Goal: Use online tool/utility: Utilize a website feature to perform a specific function

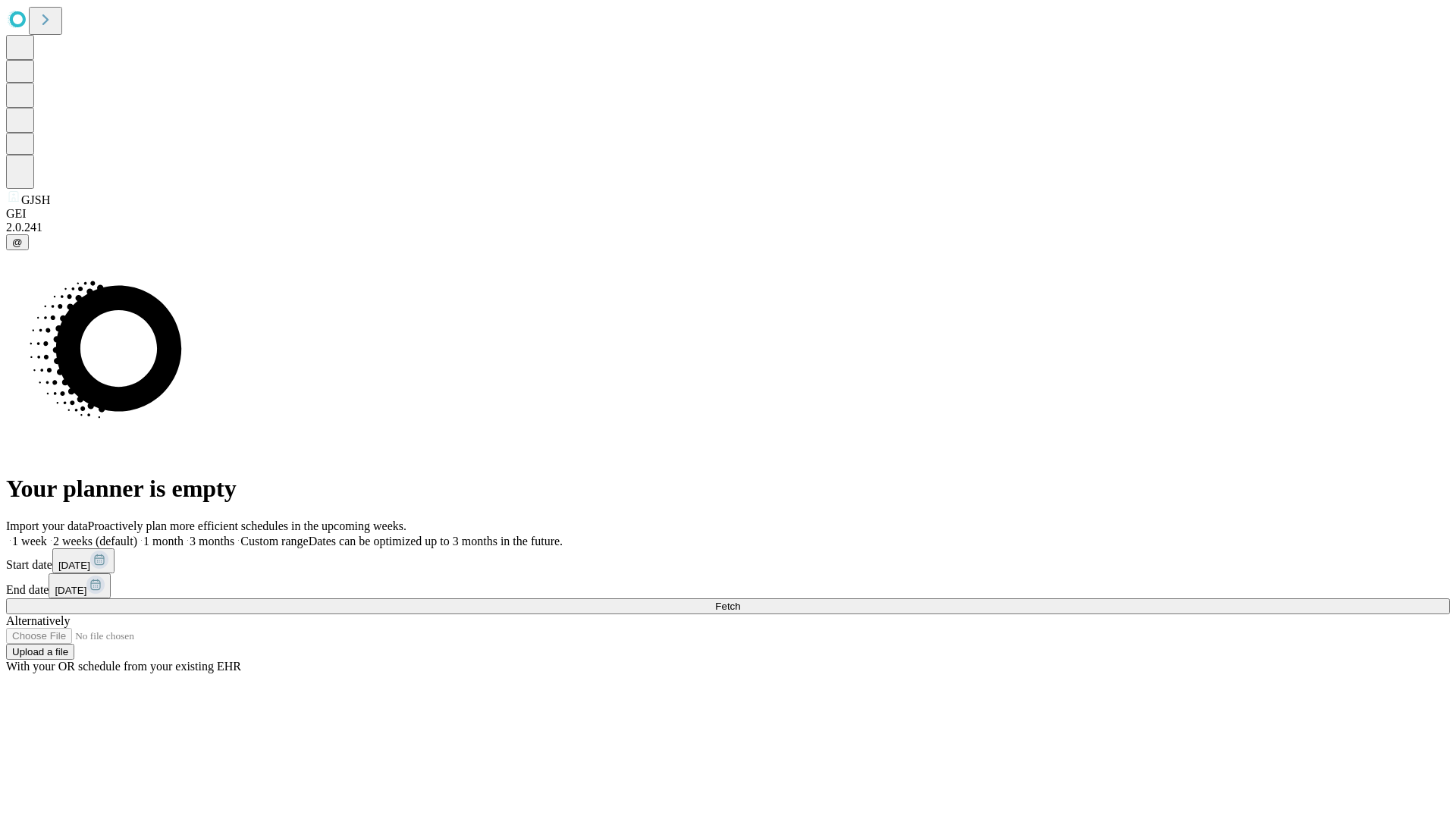
click at [740, 601] on span "Fetch" at bounding box center [727, 606] width 25 height 11
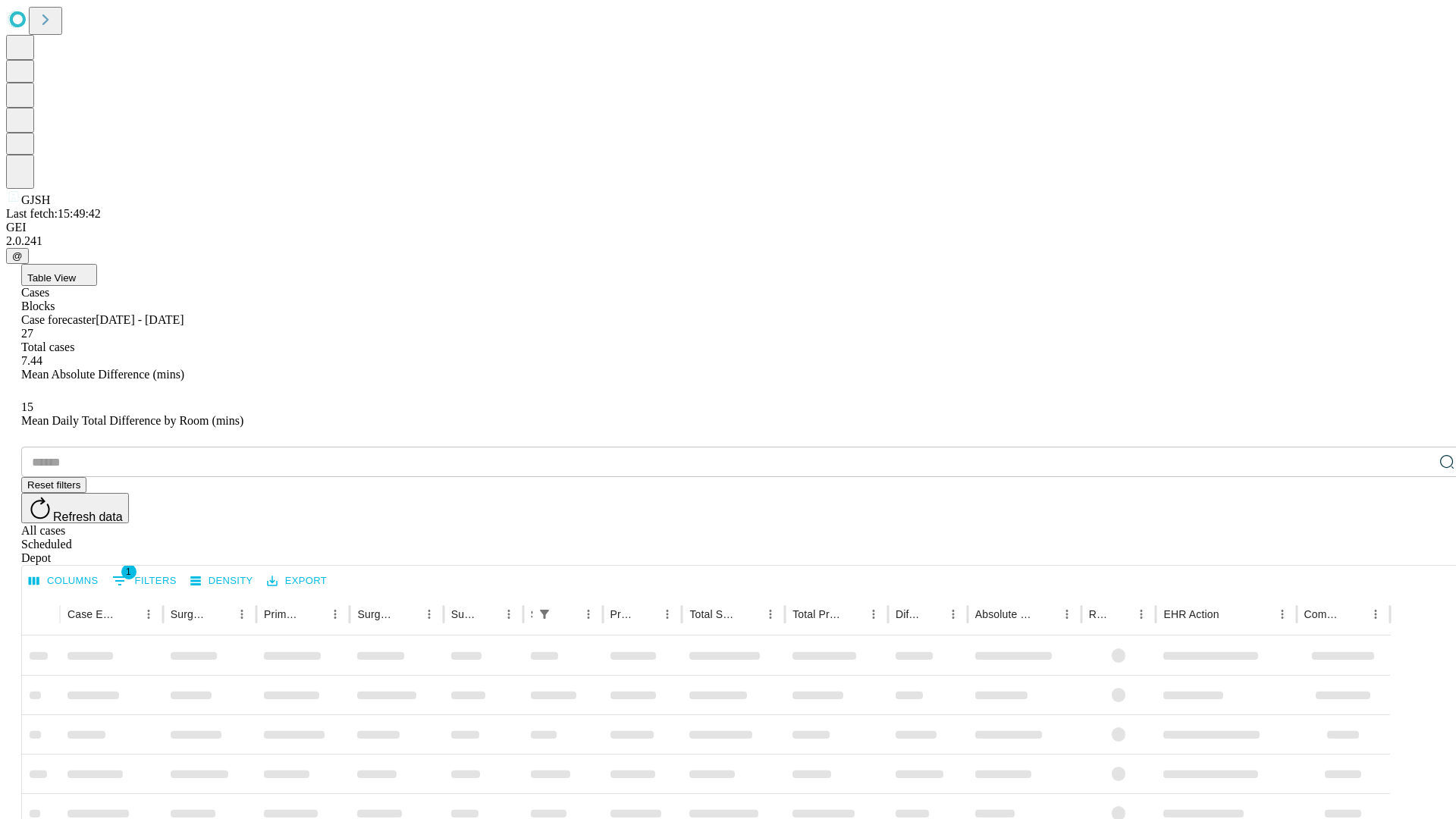
click at [76, 272] on span "Table View" at bounding box center [51, 278] width 49 height 11
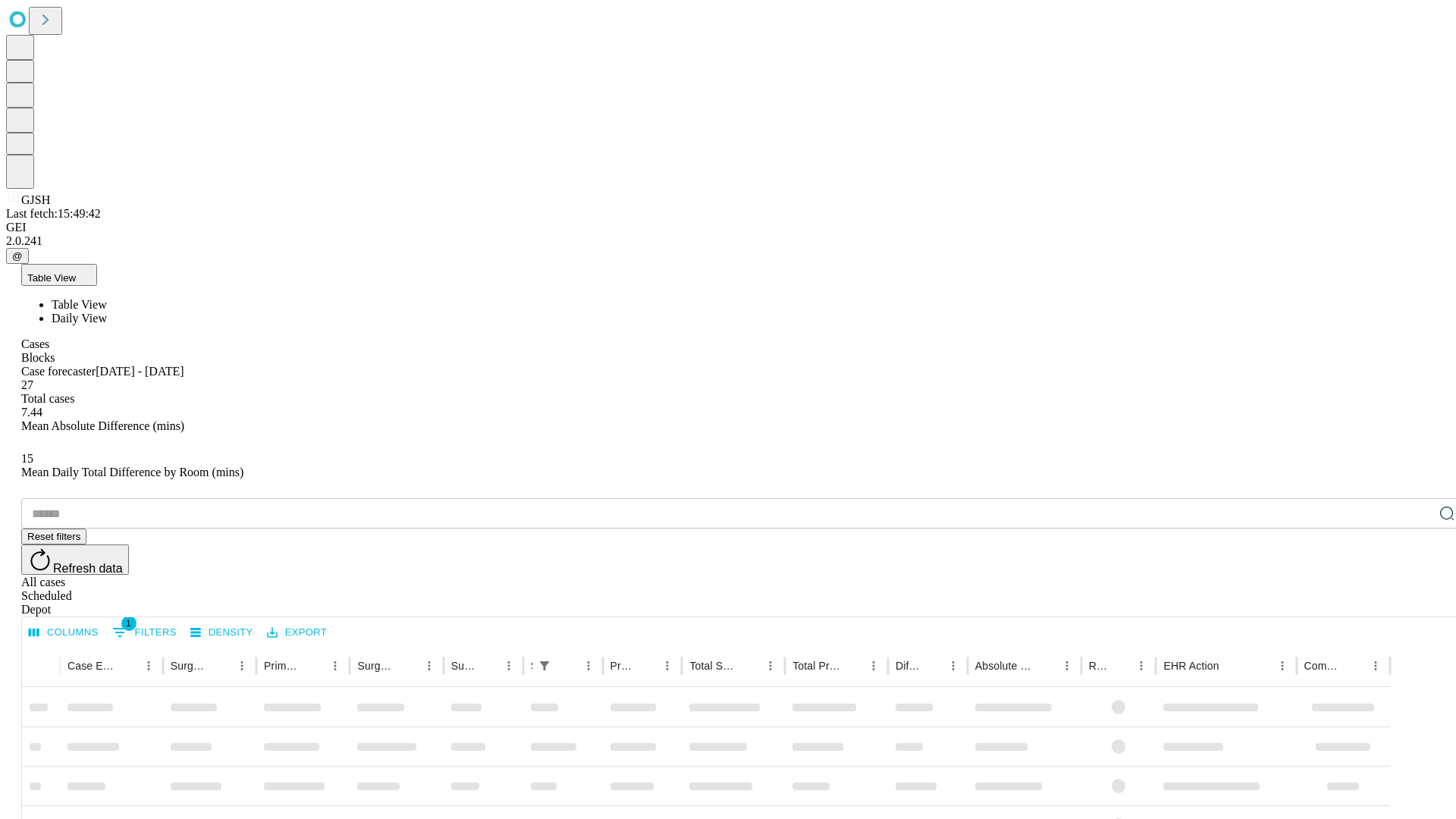
click at [107, 312] on span "Daily View" at bounding box center [79, 318] width 55 height 13
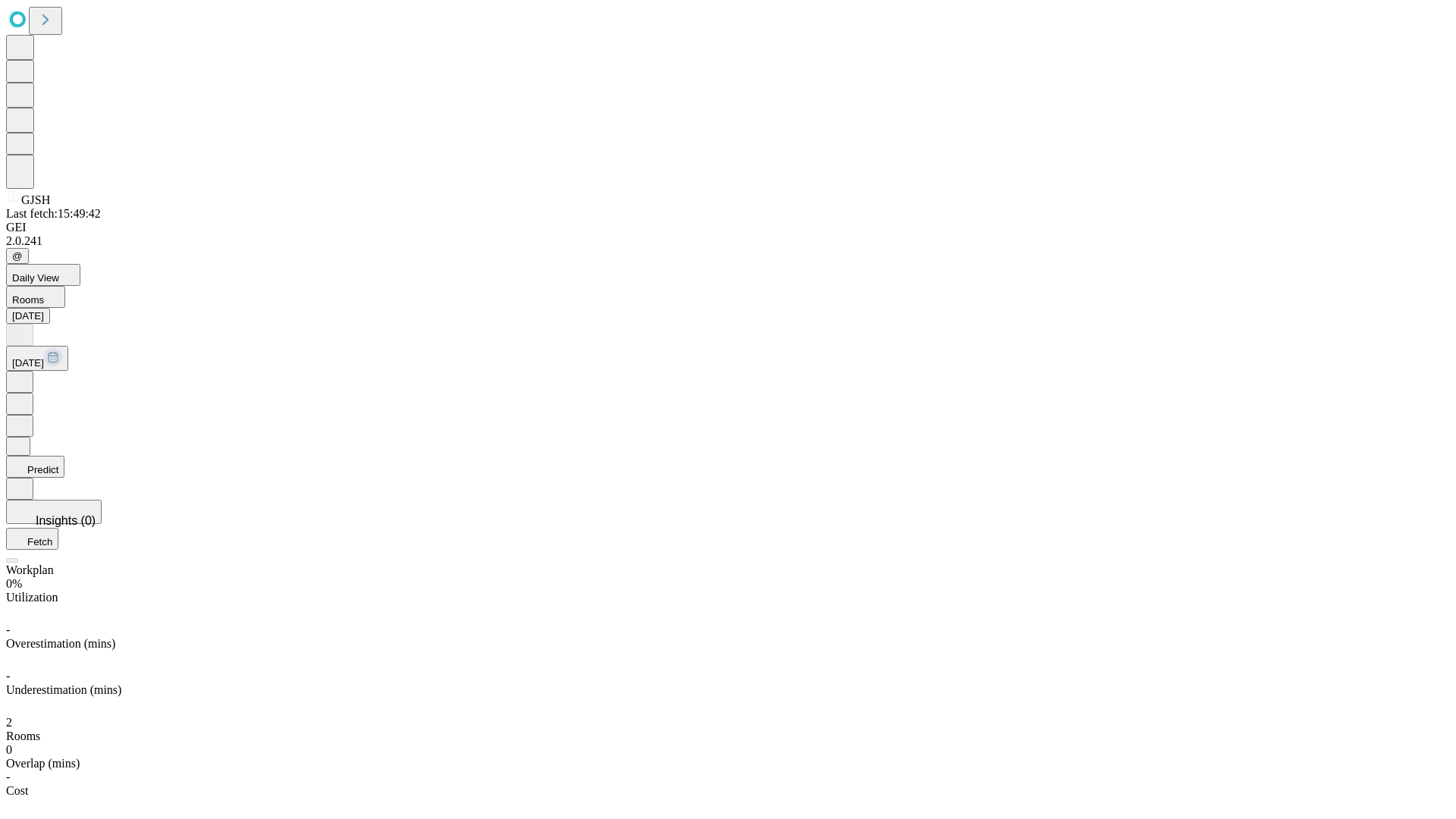
click at [65, 456] on button "Predict" at bounding box center [35, 467] width 58 height 22
